Goal: Check status: Check status

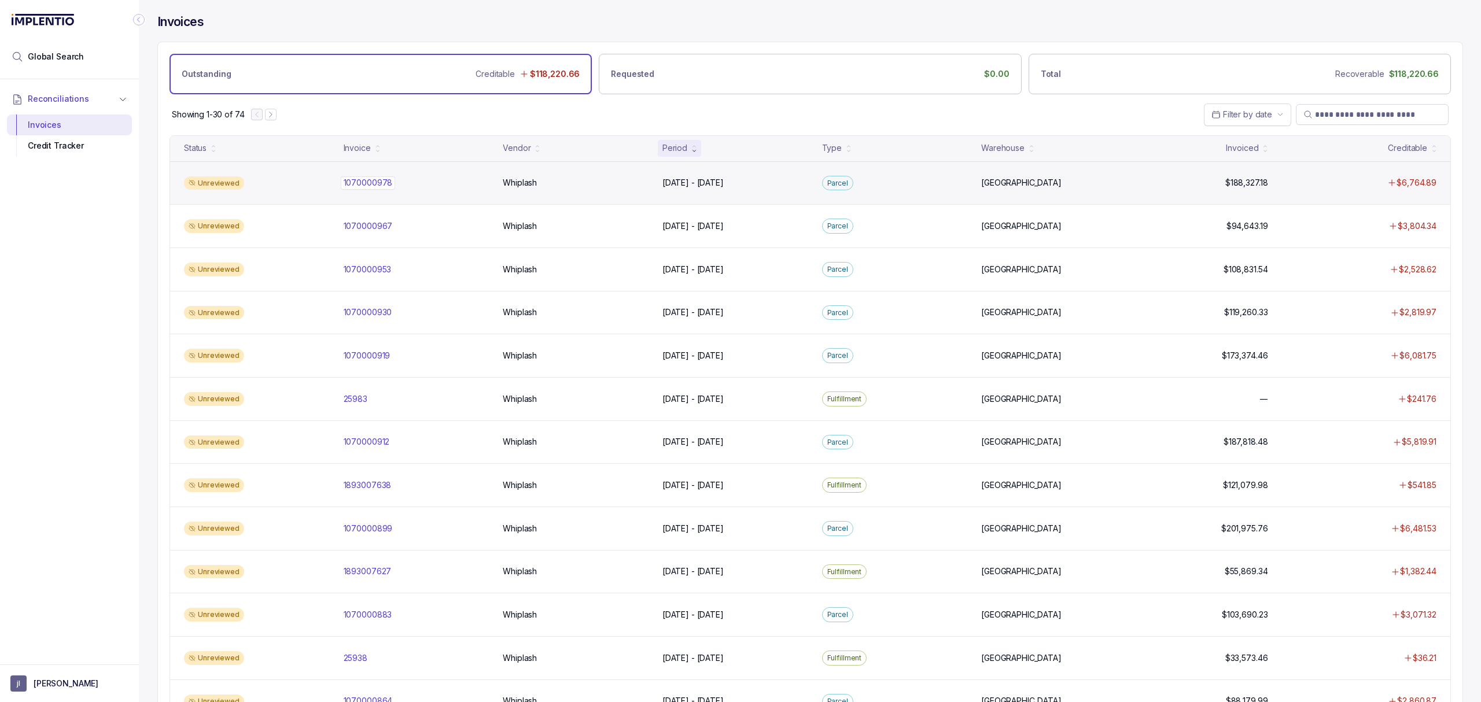
click at [370, 185] on p "1070000978" at bounding box center [368, 182] width 55 height 13
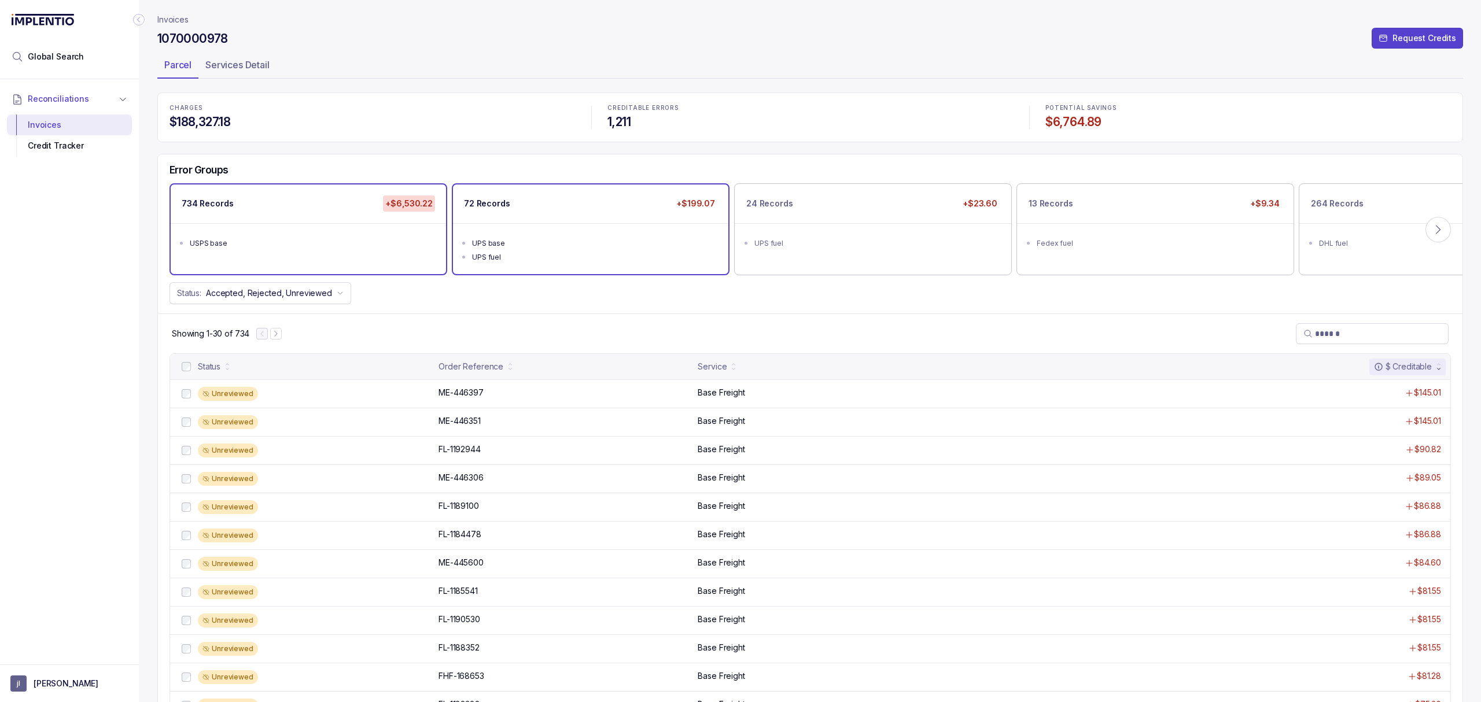
click at [519, 253] on div "UPS fuel" at bounding box center [594, 258] width 244 height 12
click at [461, 392] on p "FL-1181865" at bounding box center [459, 392] width 46 height 13
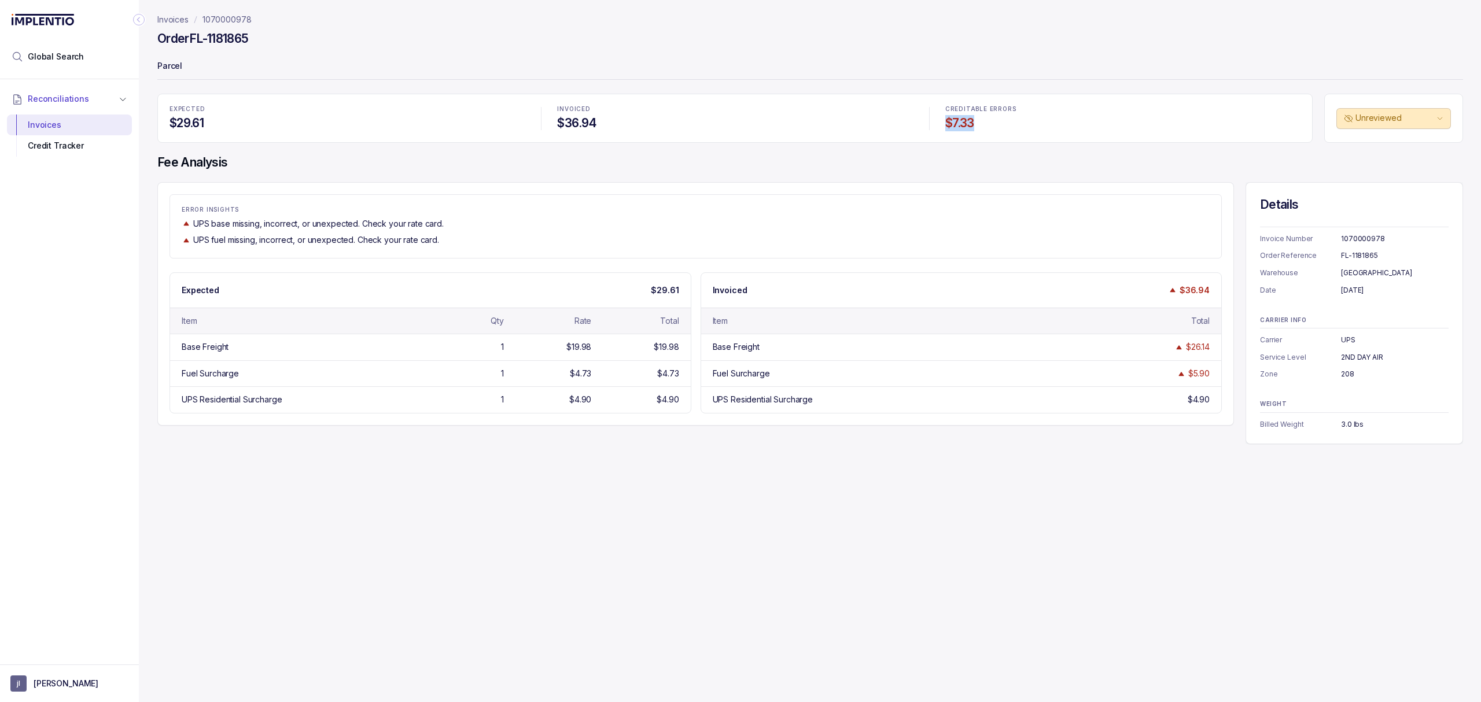
drag, startPoint x: 944, startPoint y: 121, endPoint x: 977, endPoint y: 123, distance: 33.0
click at [977, 123] on h4 "$7.33" at bounding box center [1122, 123] width 355 height 16
click at [846, 262] on div "ERROR INSIGHTS UPS base missing, incorrect, or unexpected. Check your rate card…" at bounding box center [695, 304] width 1076 height 244
drag, startPoint x: 947, startPoint y: 123, endPoint x: 981, endPoint y: 121, distance: 34.2
click at [981, 121] on h4 "$7.33" at bounding box center [1122, 123] width 355 height 16
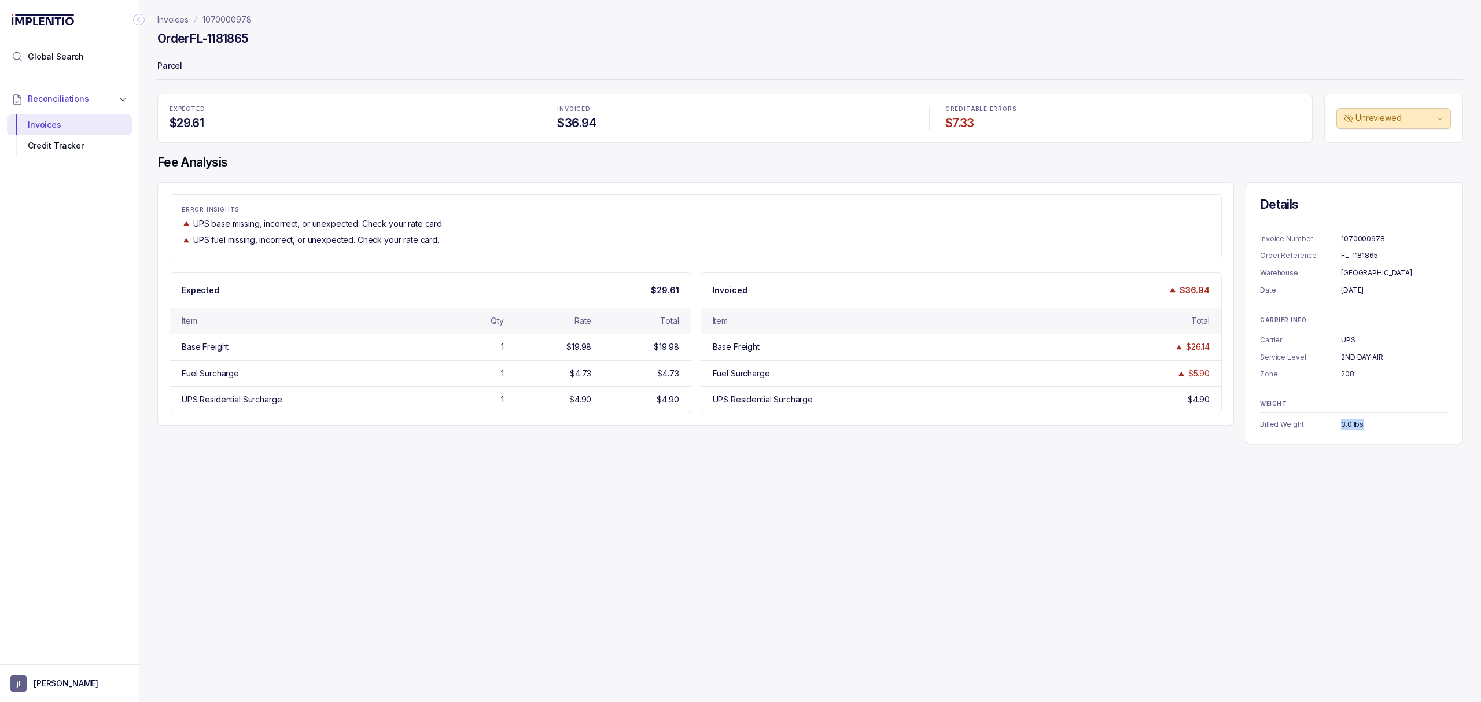
drag, startPoint x: 1333, startPoint y: 425, endPoint x: 1377, endPoint y: 426, distance: 43.4
click at [1377, 426] on div "Billed Weight 3.0 lbs" at bounding box center [1354, 425] width 189 height 12
click at [1354, 435] on div "Details Invoice Number 1070000978 Order Reference FL-1181865 Warehouse [GEOGRAP…" at bounding box center [1353, 313] width 217 height 262
